Goal: Obtain resource: Download file/media

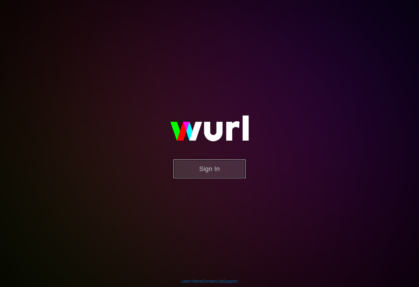
click at [203, 164] on button "Sign In" at bounding box center [209, 169] width 72 height 19
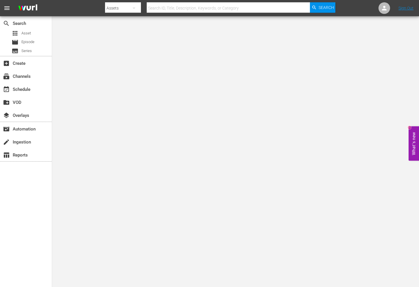
click at [23, 161] on hr at bounding box center [26, 161] width 52 height 1
click at [23, 157] on div "table_chart Reports" at bounding box center [16, 154] width 32 height 5
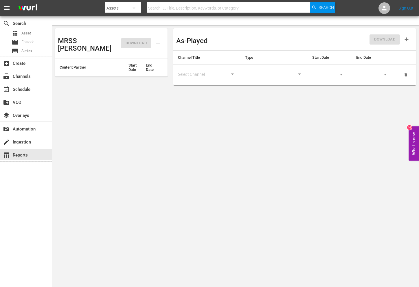
click at [229, 75] on body "menu Search By Assets Search ID, Title, Description, Keywords, or Category Sear…" at bounding box center [209, 143] width 419 height 287
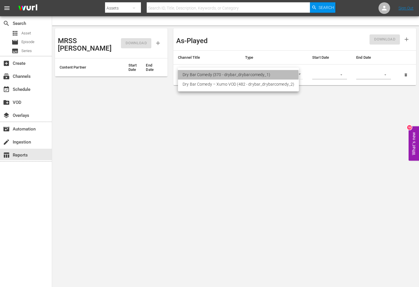
click at [230, 75] on li "Dry Bar Comedy (370 - drybar_drybarcomedy_1)" at bounding box center [238, 75] width 121 height 10
type input "370"
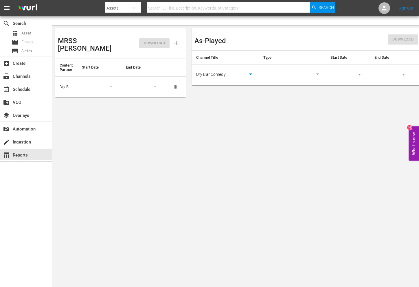
click at [292, 73] on body "menu Search By Assets Search ID, Title, Description, Keywords, or Category Sear…" at bounding box center [209, 143] width 419 height 287
click at [302, 47] on div at bounding box center [209, 143] width 419 height 287
click at [349, 74] on input "text" at bounding box center [341, 75] width 21 height 9
click at [358, 76] on button "button" at bounding box center [359, 74] width 11 height 11
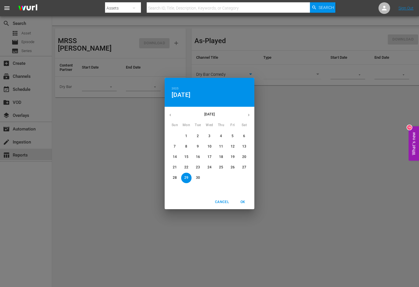
click at [170, 114] on icon "button" at bounding box center [170, 115] width 4 height 4
click at [235, 138] on span "1" at bounding box center [233, 136] width 10 height 5
click at [173, 190] on p "31" at bounding box center [175, 188] width 4 height 5
drag, startPoint x: 246, startPoint y: 202, endPoint x: 261, endPoint y: 148, distance: 56.8
click at [261, 148] on div "2025 Sun, Aug 31 August 2025 Sun Mon Tue Wed Thu Fri Sat 27 28 29 30 31 1 2 3 4…" at bounding box center [209, 143] width 419 height 287
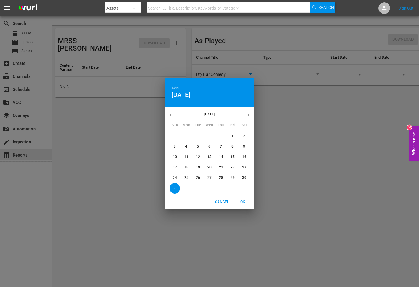
click at [231, 135] on span "1" at bounding box center [233, 136] width 10 height 5
click at [305, 122] on div "2025 Fri, Aug 1 August 2025 Sun Mon Tue Wed Thu Fri Sat 27 28 29 30 31 1 2 3 4 …" at bounding box center [209, 143] width 419 height 287
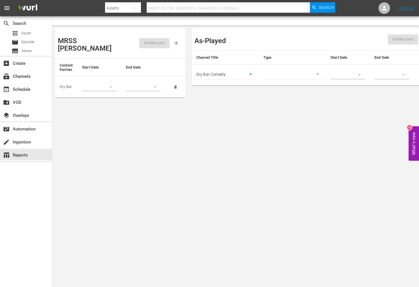
click at [352, 69] on td at bounding box center [348, 75] width 44 height 21
click at [360, 74] on icon "button" at bounding box center [360, 75] width 4 height 4
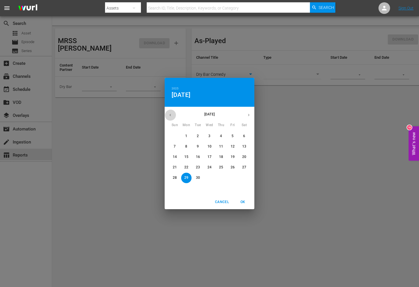
click at [171, 113] on icon "button" at bounding box center [170, 115] width 4 height 4
click at [232, 138] on p "1" at bounding box center [233, 136] width 2 height 5
click at [244, 202] on span "OK" at bounding box center [243, 202] width 14 height 6
type input "08/01/2025"
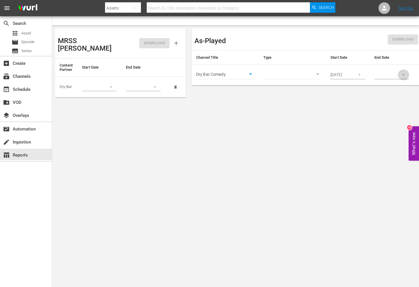
click at [405, 76] on icon "button" at bounding box center [404, 75] width 4 height 4
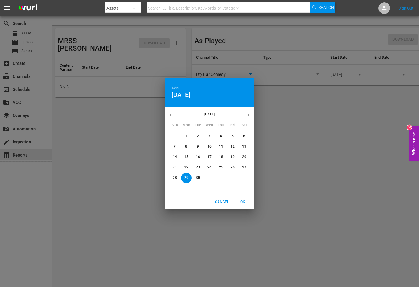
click at [169, 115] on icon "button" at bounding box center [170, 115] width 4 height 4
click at [177, 187] on span "31" at bounding box center [175, 188] width 10 height 5
click at [245, 204] on span "OK" at bounding box center [243, 202] width 14 height 6
type input "08/31/2025"
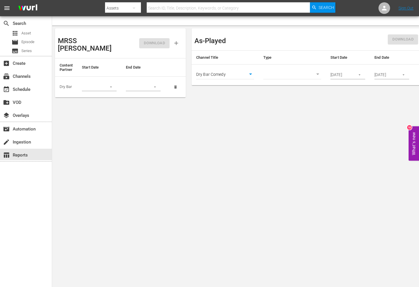
click at [319, 76] on body "menu Search By Assets Search ID, Title, Description, Keywords, or Category Sear…" at bounding box center [209, 143] width 419 height 287
click at [285, 82] on li "Episode" at bounding box center [293, 85] width 58 height 10
type input "episode"
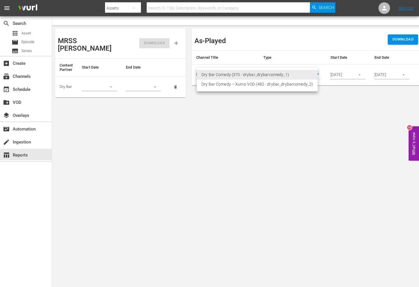
click at [251, 72] on body "menu Search By Assets Search ID, Title, Description, Keywords, or Category Sear…" at bounding box center [209, 143] width 419 height 287
click at [257, 75] on li "Dry Bar Comedy (370 - drybar_drybarcomedy_1)" at bounding box center [257, 75] width 121 height 10
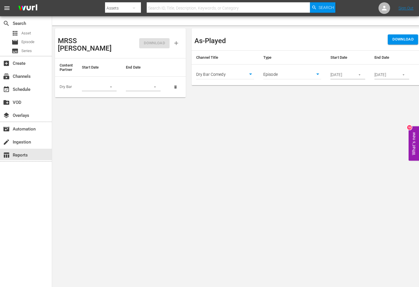
click at [407, 39] on span "DOWNLOAD" at bounding box center [403, 39] width 21 height 7
click at [413, 144] on button "What's new 10" at bounding box center [414, 144] width 10 height 34
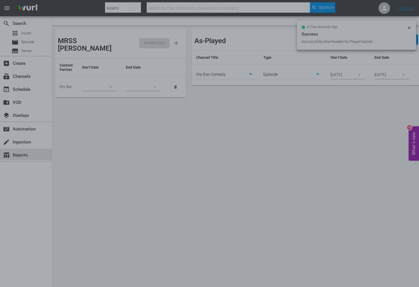
click at [410, 134] on div at bounding box center [209, 143] width 419 height 287
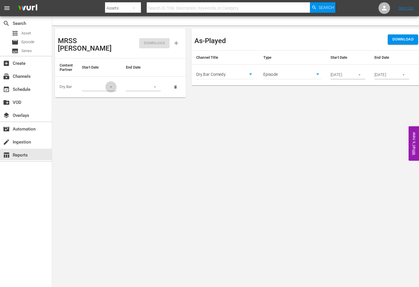
click at [109, 85] on icon "button" at bounding box center [111, 87] width 4 height 4
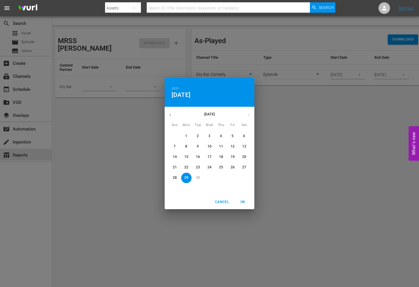
click at [123, 110] on div "2025 Mon, Sep 29 September 2025 Sun Mon Tue Wed Thu Fri Sat 31 1 2 3 4 5 6 7 8 …" at bounding box center [209, 143] width 419 height 287
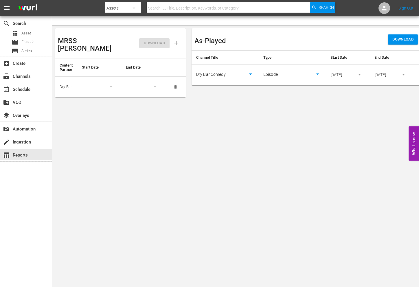
click at [245, 75] on body "menu Search By Assets Search ID, Title, Description, Keywords, or Category Sear…" at bounding box center [209, 143] width 419 height 287
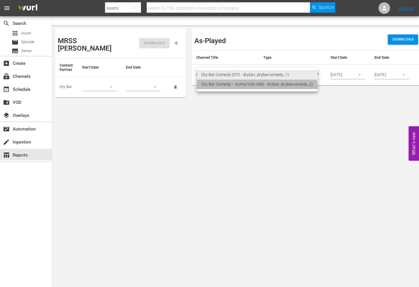
click at [239, 89] on li "Dry Bar Comedy – Xumo VOD (482 - drybar_drybarcomedy_2)" at bounding box center [257, 85] width 121 height 10
type input "482"
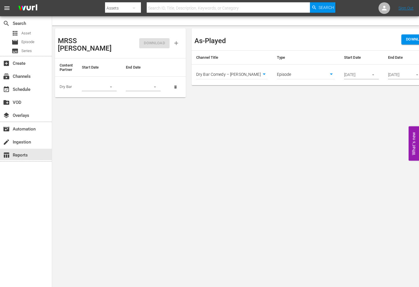
click at [323, 74] on body "menu Search By Assets Search ID, Title, Description, Keywords, or Category Sear…" at bounding box center [209, 143] width 419 height 287
click at [327, 108] on div at bounding box center [209, 143] width 419 height 287
click at [406, 39] on span "DOWNLOAD" at bounding box center [416, 39] width 21 height 7
click at [285, 77] on body "menu Search By Assets Search ID, Title, Description, Keywords, or Category Sear…" at bounding box center [209, 143] width 419 height 287
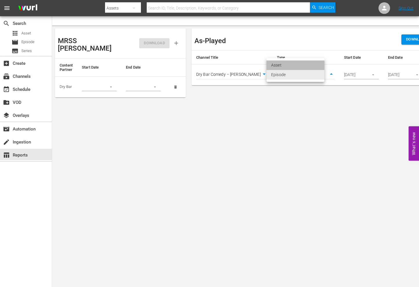
click at [280, 66] on li "Asset" at bounding box center [296, 66] width 58 height 10
type input "asset"
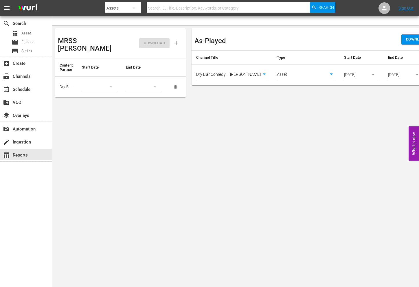
click at [254, 71] on body "menu Search By Assets Search ID, Title, Description, Keywords, or Category Sear…" at bounding box center [209, 143] width 419 height 287
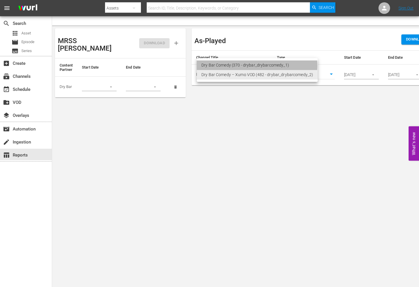
click at [246, 66] on li "Dry Bar Comedy (370 - drybar_drybarcomedy_1)" at bounding box center [257, 66] width 121 height 10
type input "370"
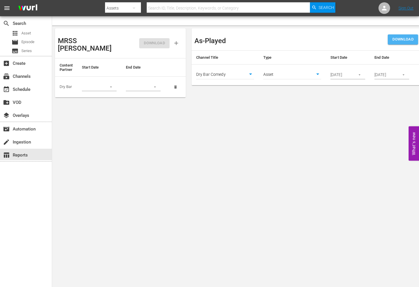
click at [406, 40] on span "DOWNLOAD" at bounding box center [403, 39] width 21 height 7
click at [109, 81] on button "button" at bounding box center [110, 86] width 11 height 11
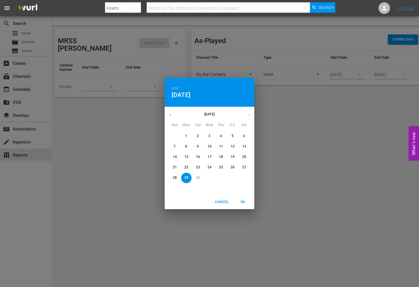
click at [170, 114] on icon "button" at bounding box center [170, 115] width 4 height 4
click at [234, 138] on span "1" at bounding box center [233, 136] width 10 height 5
click at [248, 201] on span "OK" at bounding box center [243, 202] width 14 height 6
type input "08/01/2025"
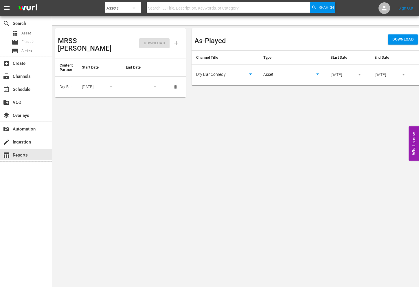
click at [159, 81] on button "button" at bounding box center [154, 86] width 11 height 11
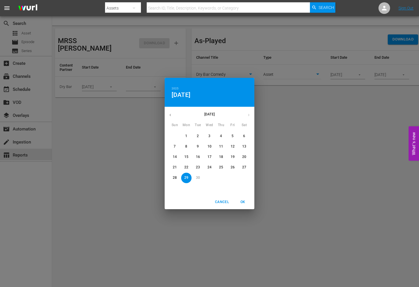
click at [170, 110] on button "button" at bounding box center [170, 114] width 11 height 11
click at [174, 187] on p "31" at bounding box center [175, 188] width 4 height 5
click at [239, 202] on span "OK" at bounding box center [243, 202] width 14 height 6
type input "08/31/2025"
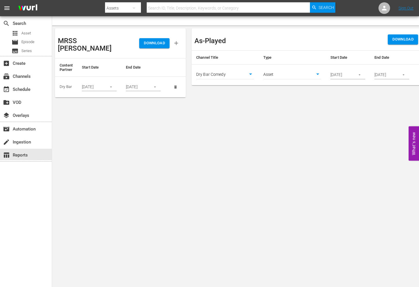
click at [111, 65] on th "Start Date" at bounding box center [99, 67] width 44 height 18
click at [71, 78] on td "Dry Bar" at bounding box center [66, 86] width 22 height 21
click at [143, 43] on button "DOWNLOAD" at bounding box center [154, 43] width 30 height 10
click at [6, 8] on span "menu" at bounding box center [6, 8] width 7 height 7
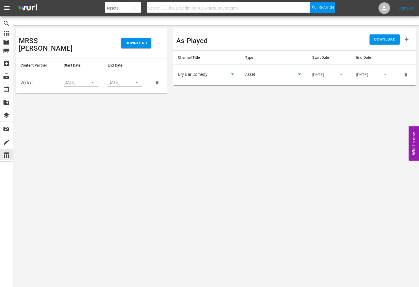
click at [6, 8] on span "menu" at bounding box center [6, 8] width 7 height 7
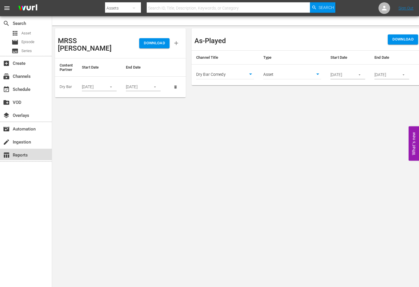
click at [20, 156] on div "table_chart Reports" at bounding box center [16, 154] width 32 height 5
click at [220, 41] on h3 "As-Played" at bounding box center [211, 41] width 32 height 8
click at [34, 114] on div "layers Overlays" at bounding box center [26, 115] width 52 height 12
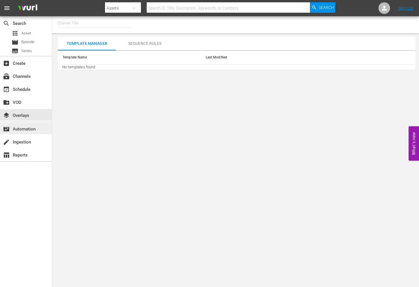
click at [31, 131] on div "movie_filter Automation" at bounding box center [16, 128] width 32 height 5
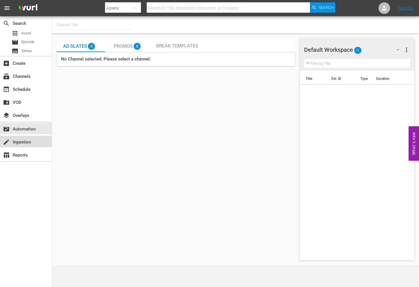
click at [30, 140] on div "create Ingestion" at bounding box center [16, 141] width 32 height 5
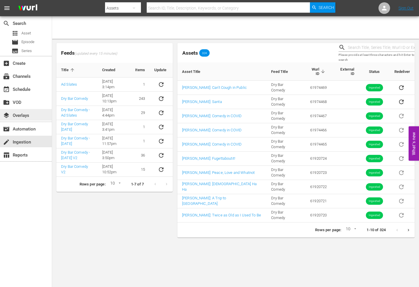
click at [24, 114] on div "layers Overlays" at bounding box center [16, 114] width 32 height 5
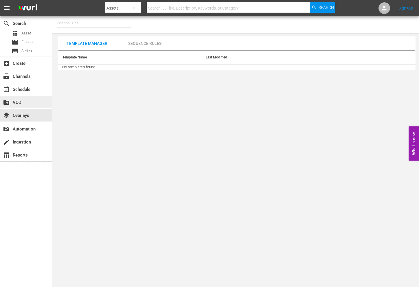
click at [23, 100] on div "create_new_folder VOD" at bounding box center [16, 101] width 32 height 5
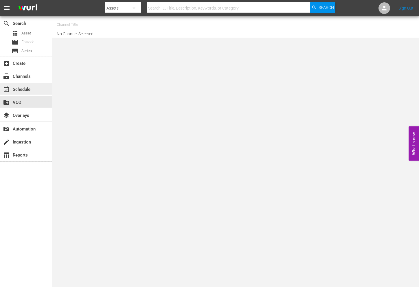
click at [23, 91] on div "event_available Schedule" at bounding box center [16, 88] width 32 height 5
click at [141, 11] on button "button" at bounding box center [134, 8] width 14 height 14
